Goal: Task Accomplishment & Management: Complete application form

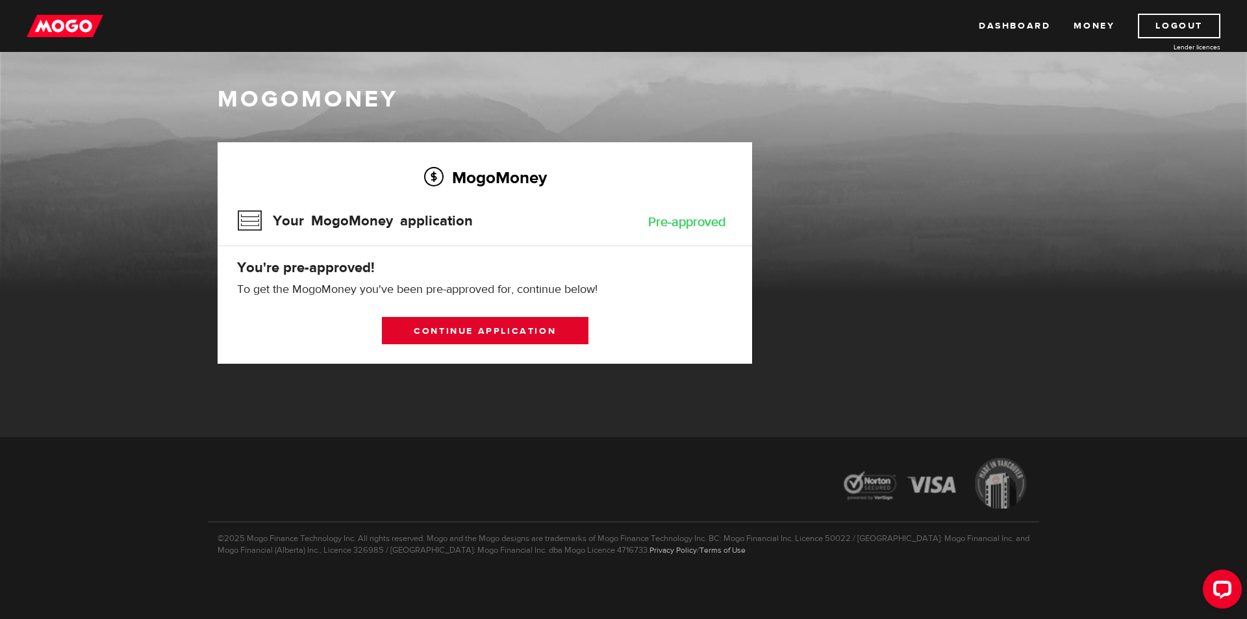
click at [440, 334] on link "Continue application" at bounding box center [485, 330] width 206 height 27
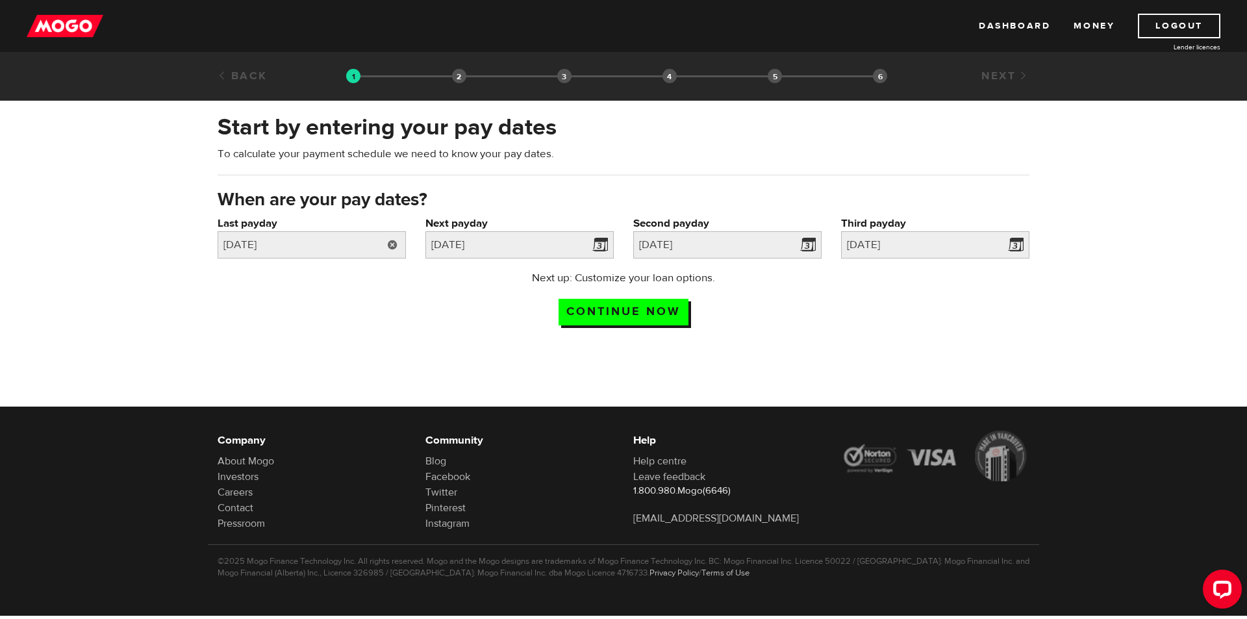
click at [391, 243] on link at bounding box center [392, 244] width 27 height 27
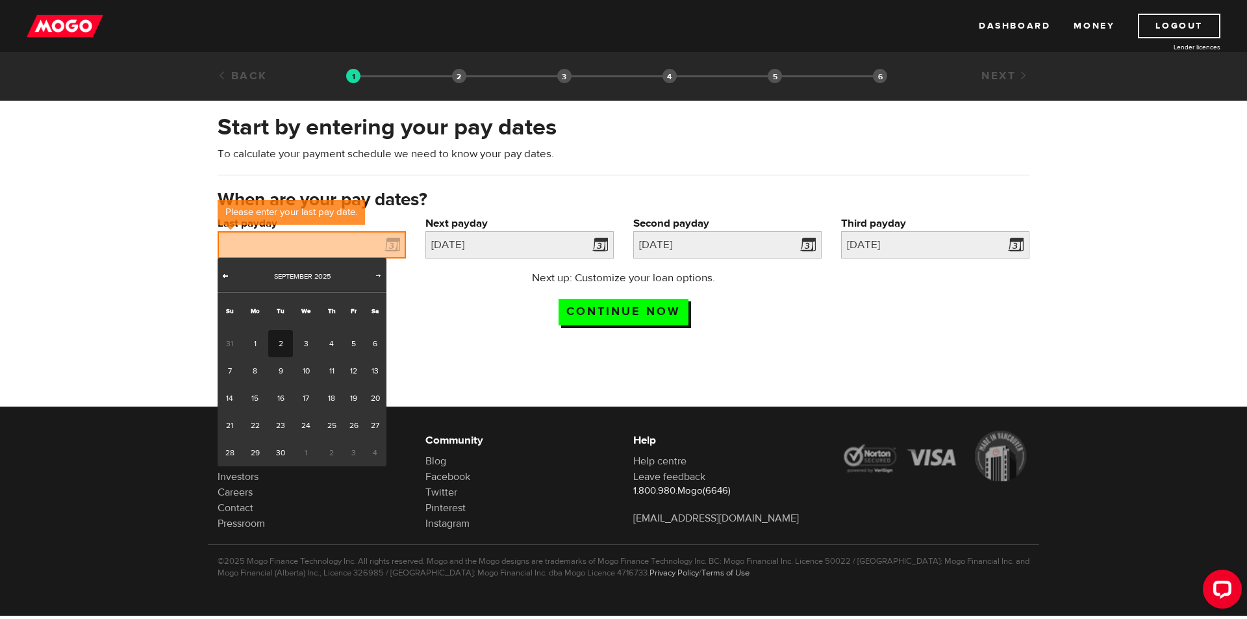
click at [227, 275] on span "Prev" at bounding box center [225, 275] width 10 height 10
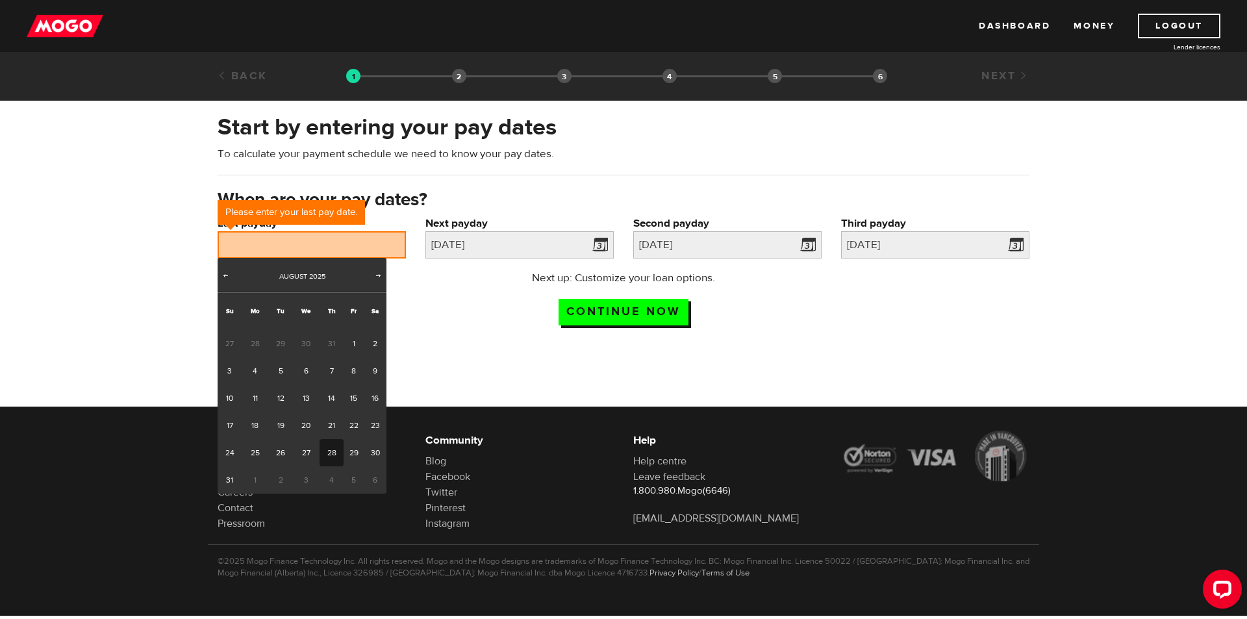
click at [330, 449] on link "28" at bounding box center [331, 452] width 24 height 27
type input "2025/08/28"
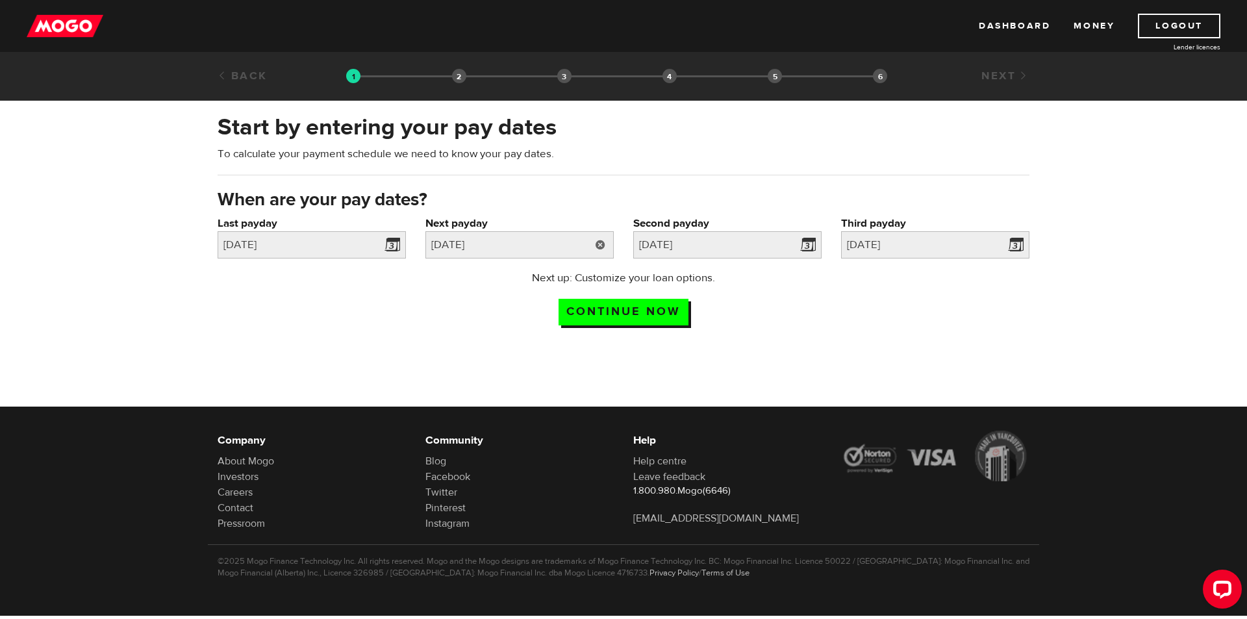
click at [604, 245] on link at bounding box center [600, 244] width 27 height 27
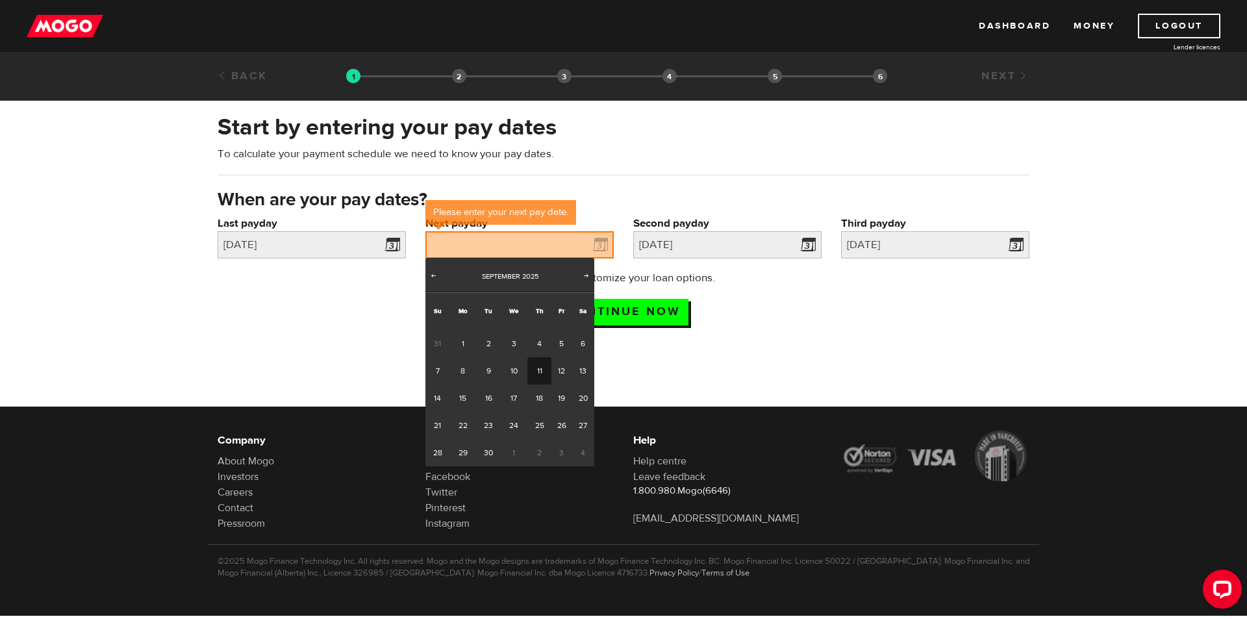
click at [541, 369] on link "11" at bounding box center [539, 370] width 24 height 27
type input "2025/09/11"
type input "2025/9/25"
type input "2025/10/9"
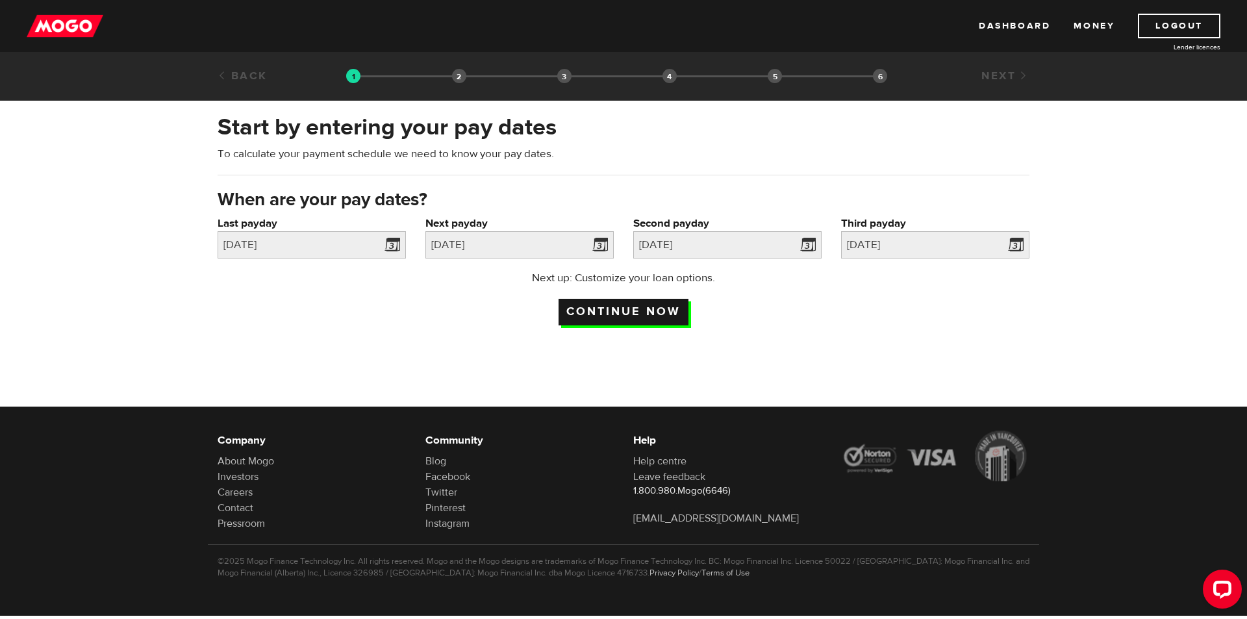
click at [626, 305] on input "Continue now" at bounding box center [623, 312] width 130 height 27
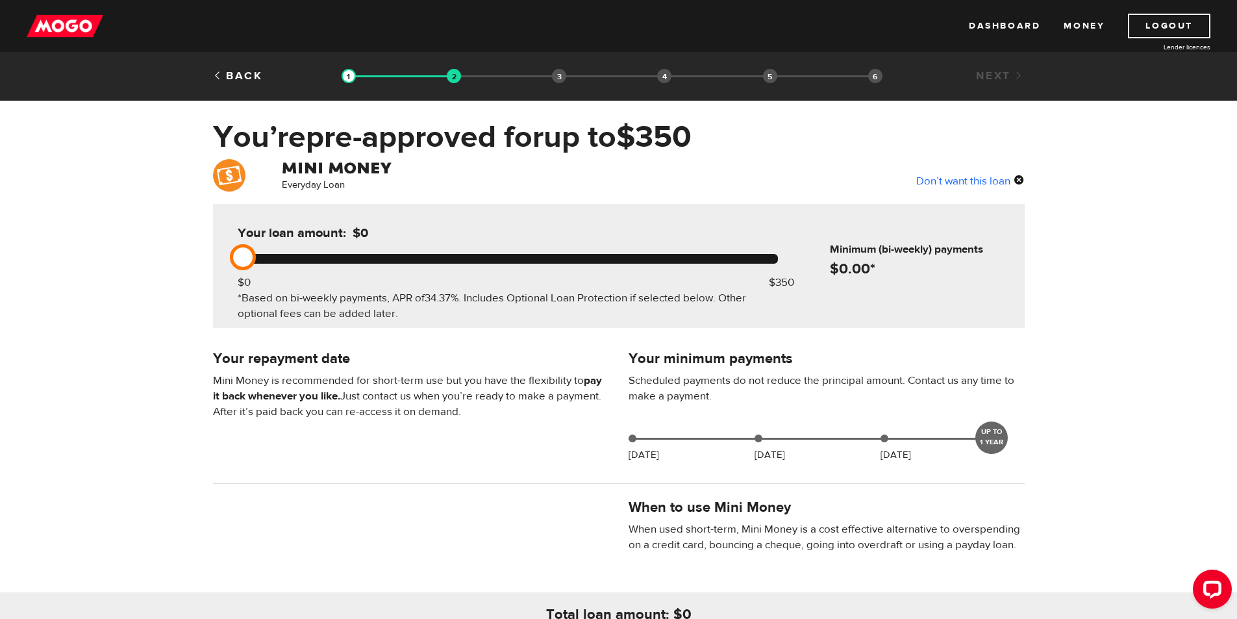
drag, startPoint x: 784, startPoint y: 251, endPoint x: 366, endPoint y: 253, distance: 418.8
click at [366, 254] on div at bounding box center [508, 259] width 540 height 10
click at [313, 256] on div at bounding box center [508, 259] width 540 height 10
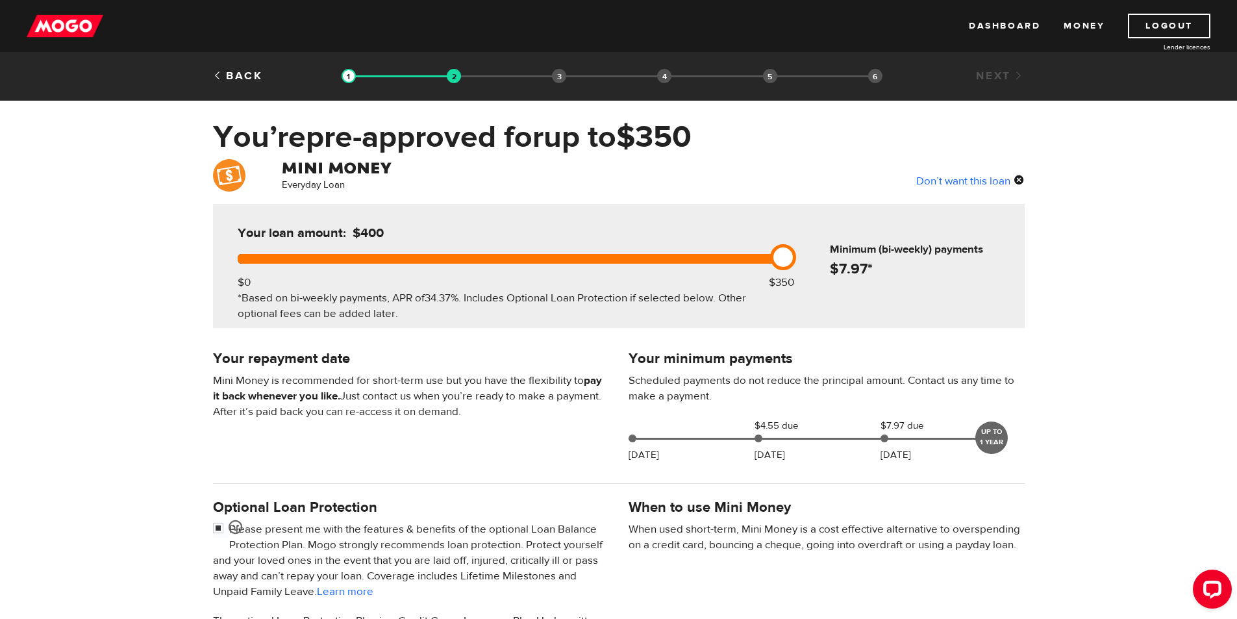
drag, startPoint x: 242, startPoint y: 253, endPoint x: 843, endPoint y: 254, distance: 601.8
click at [747, 249] on div "Your loan amount: $400 $0 $350 *Based on bi-weekly payments, APR of 34.37% . In…" at bounding box center [507, 266] width 579 height 124
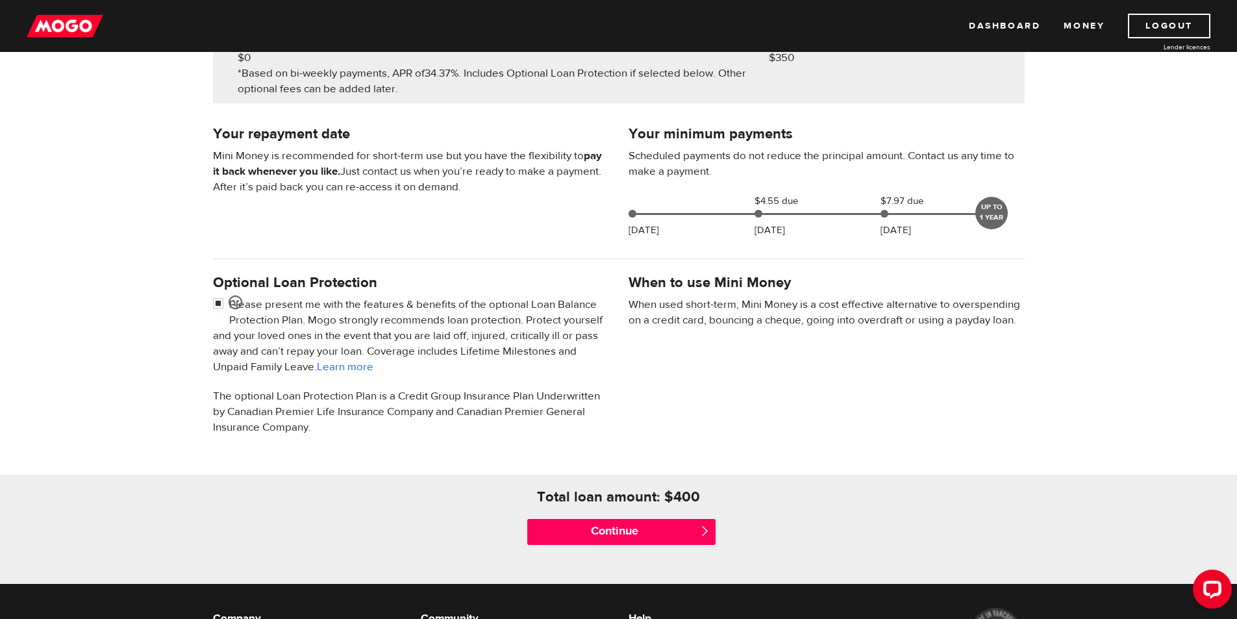
scroll to position [271, 0]
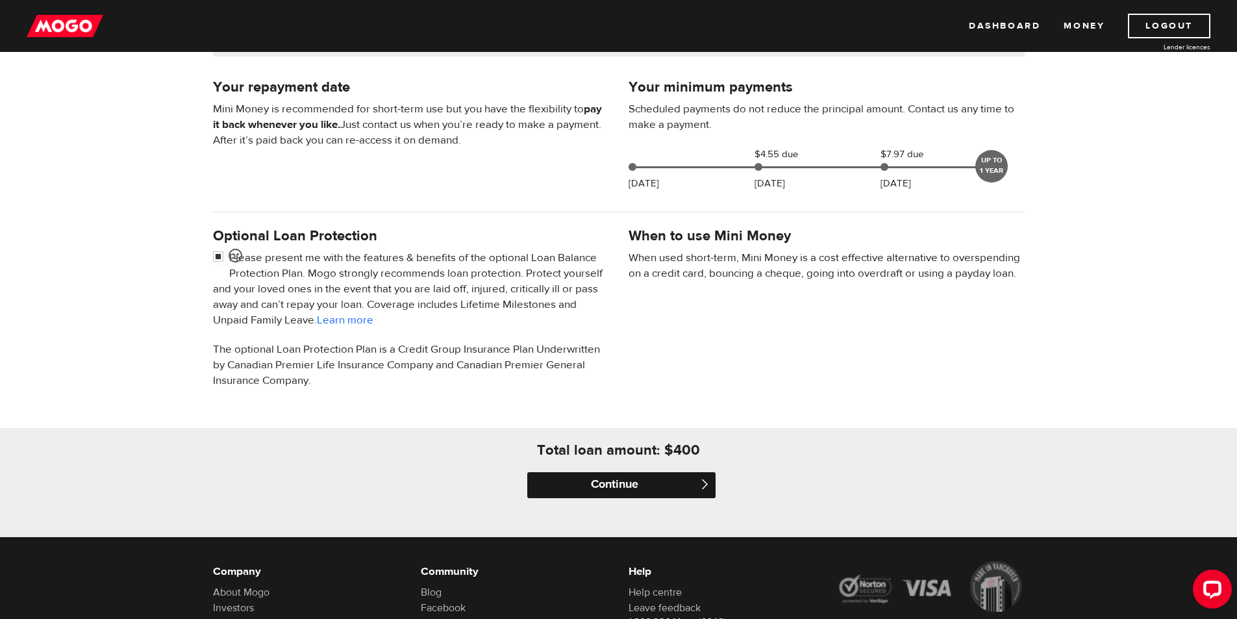
click at [629, 483] on input "Continue" at bounding box center [621, 485] width 188 height 26
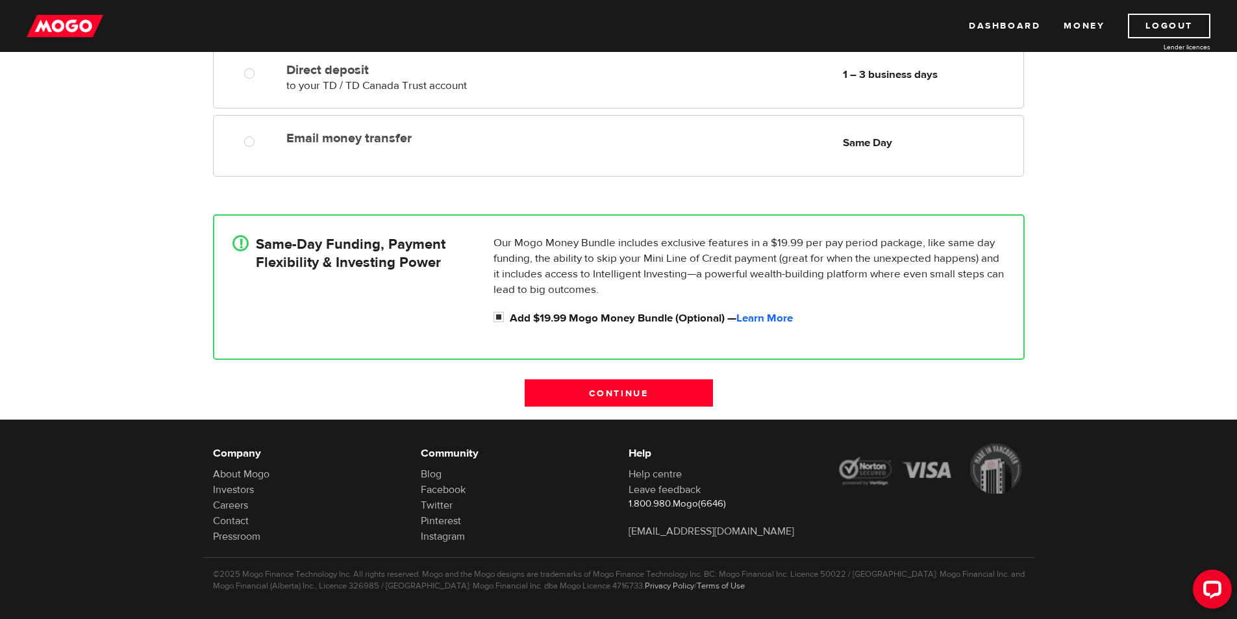
scroll to position [65, 0]
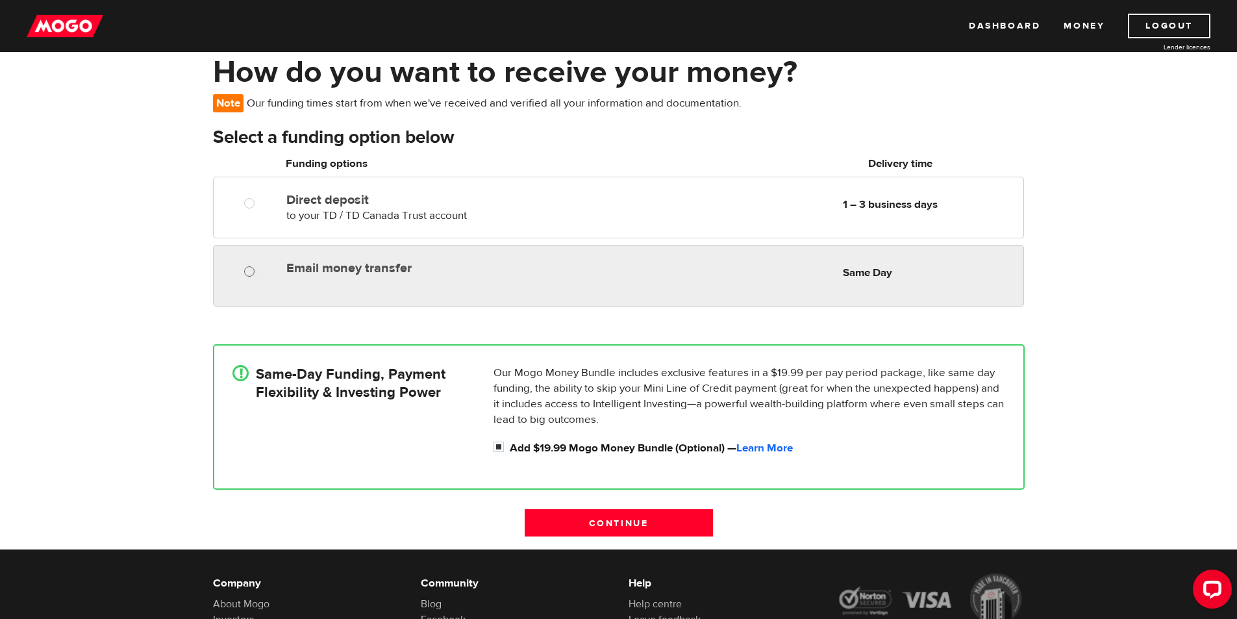
radio input "true"
click at [252, 270] on input "Email money transfer" at bounding box center [252, 273] width 16 height 16
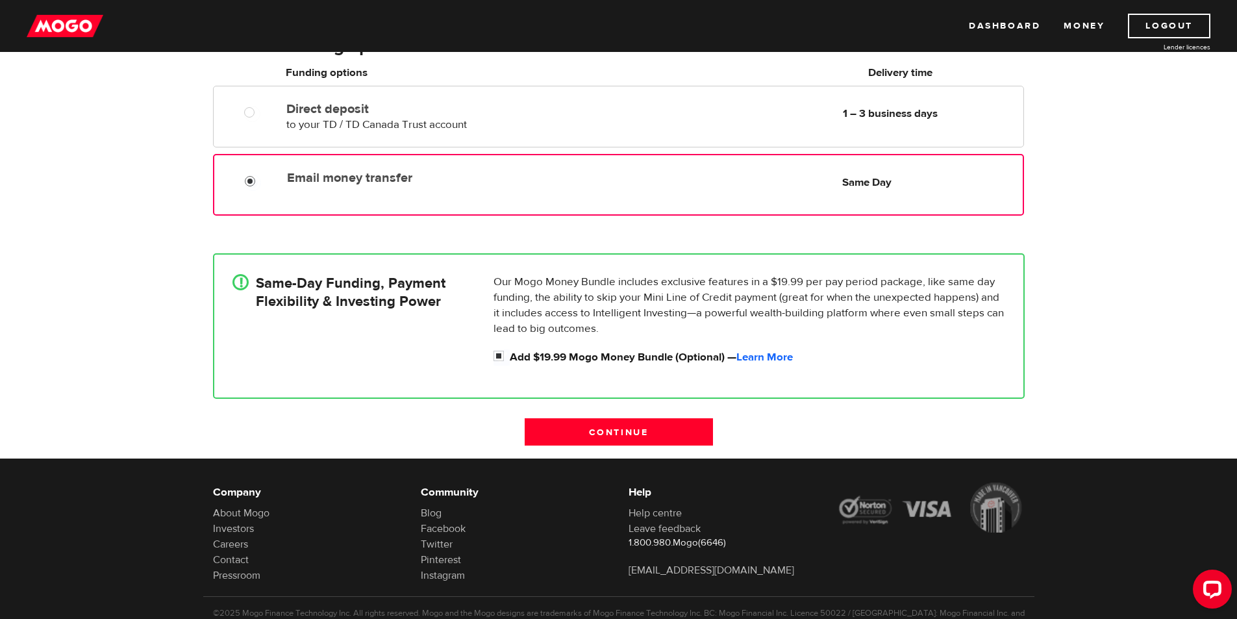
scroll to position [195, 0]
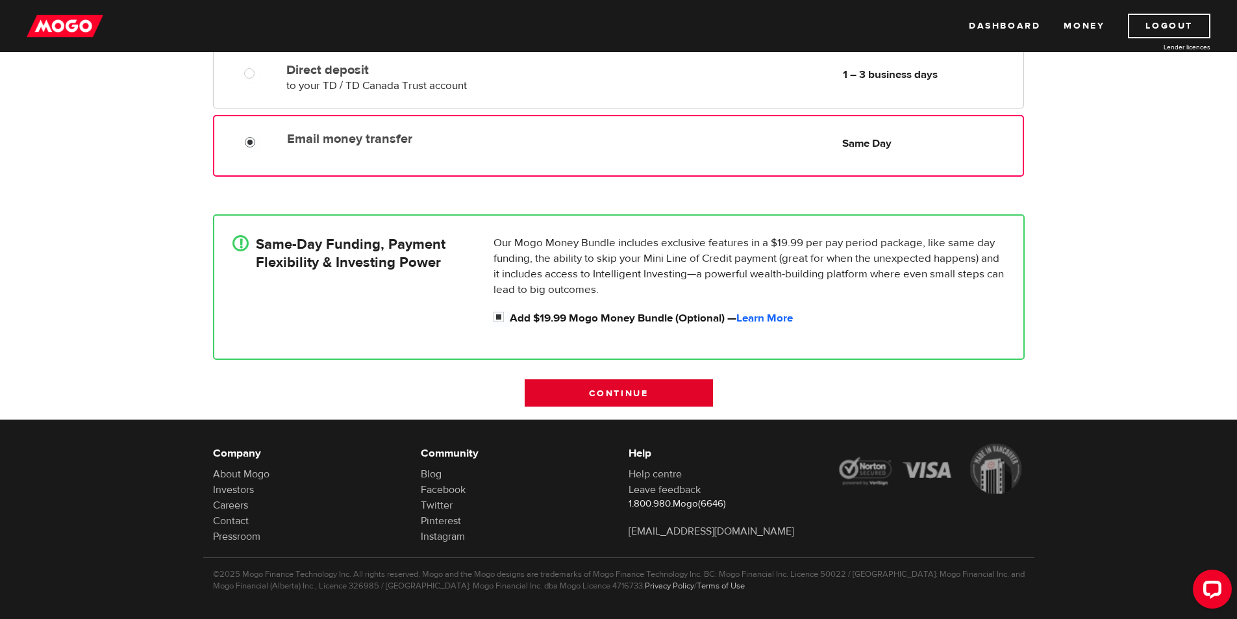
click at [652, 388] on input "Continue" at bounding box center [619, 392] width 188 height 27
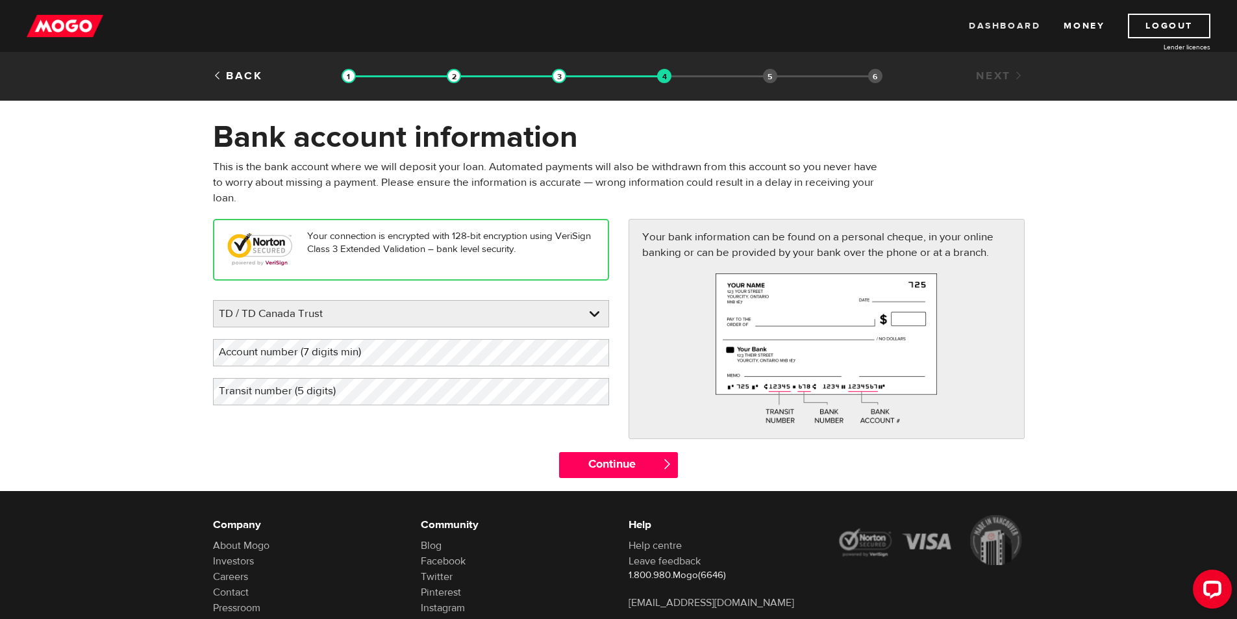
click at [1030, 25] on link "Dashboard" at bounding box center [1004, 26] width 71 height 25
